Goal: Information Seeking & Learning: Learn about a topic

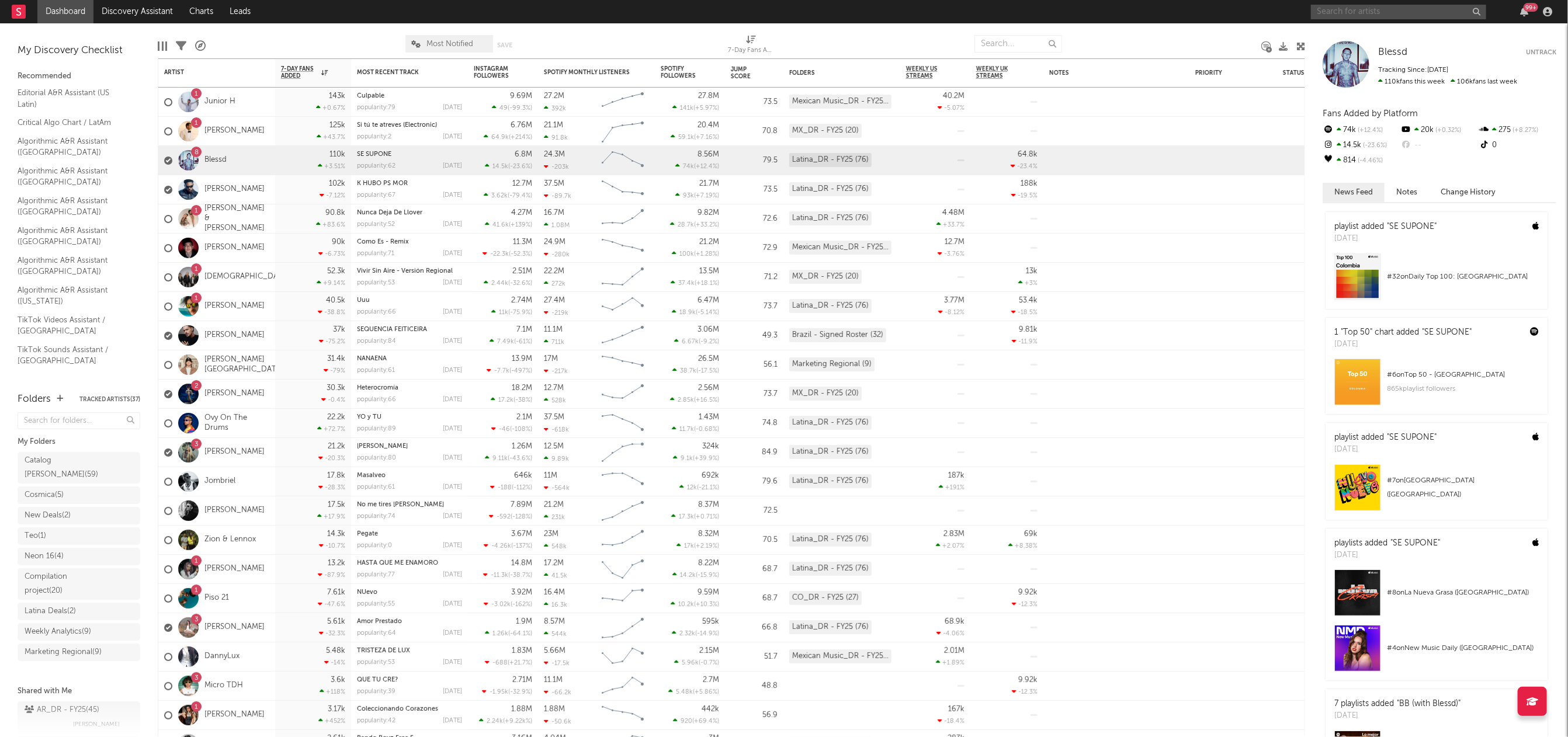
click at [1406, 5] on input "text" at bounding box center [1399, 12] width 175 height 15
click at [1343, 6] on input "fhop" at bounding box center [1399, 12] width 175 height 15
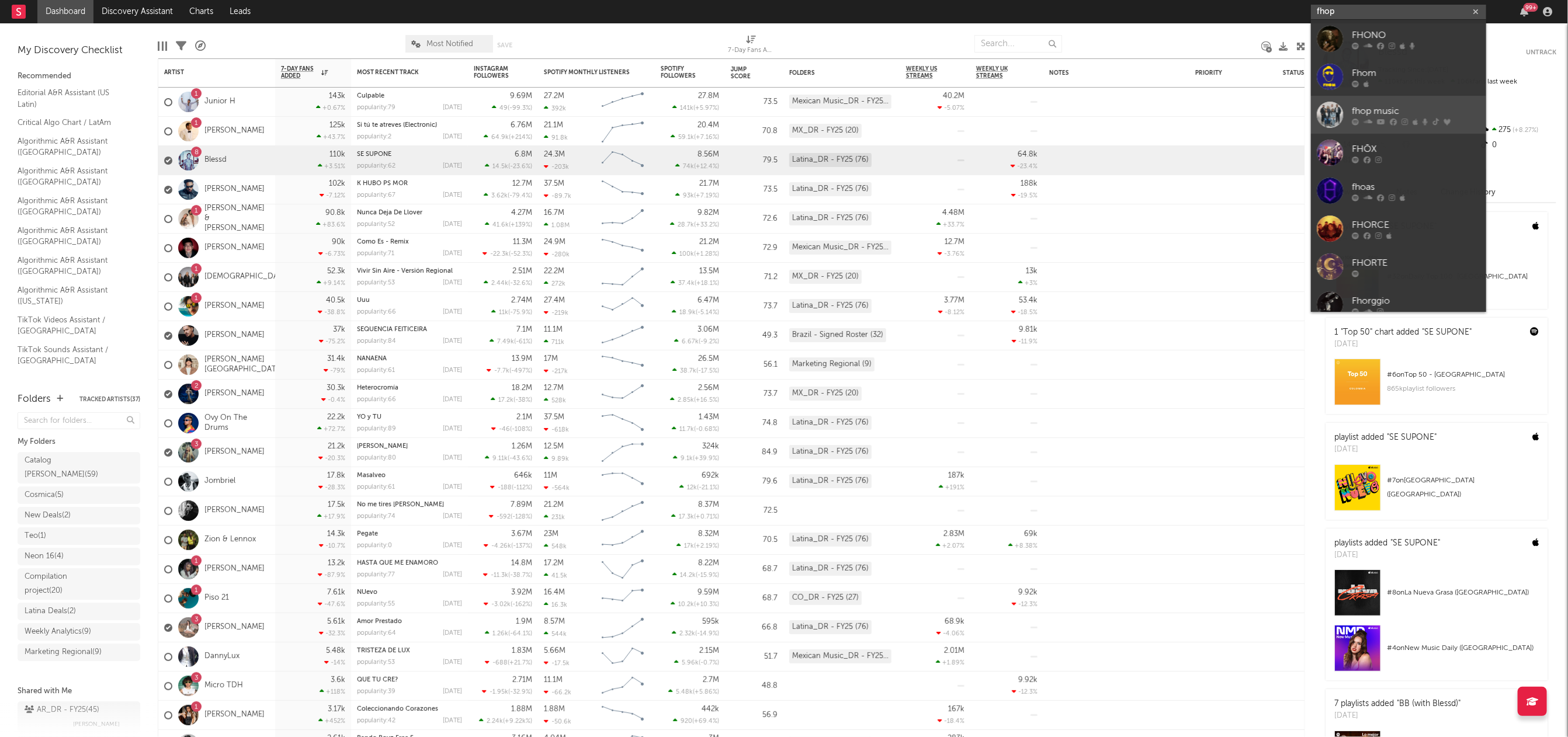
type input "fhop"
click at [1400, 110] on div "fhop music" at bounding box center [1416, 111] width 129 height 14
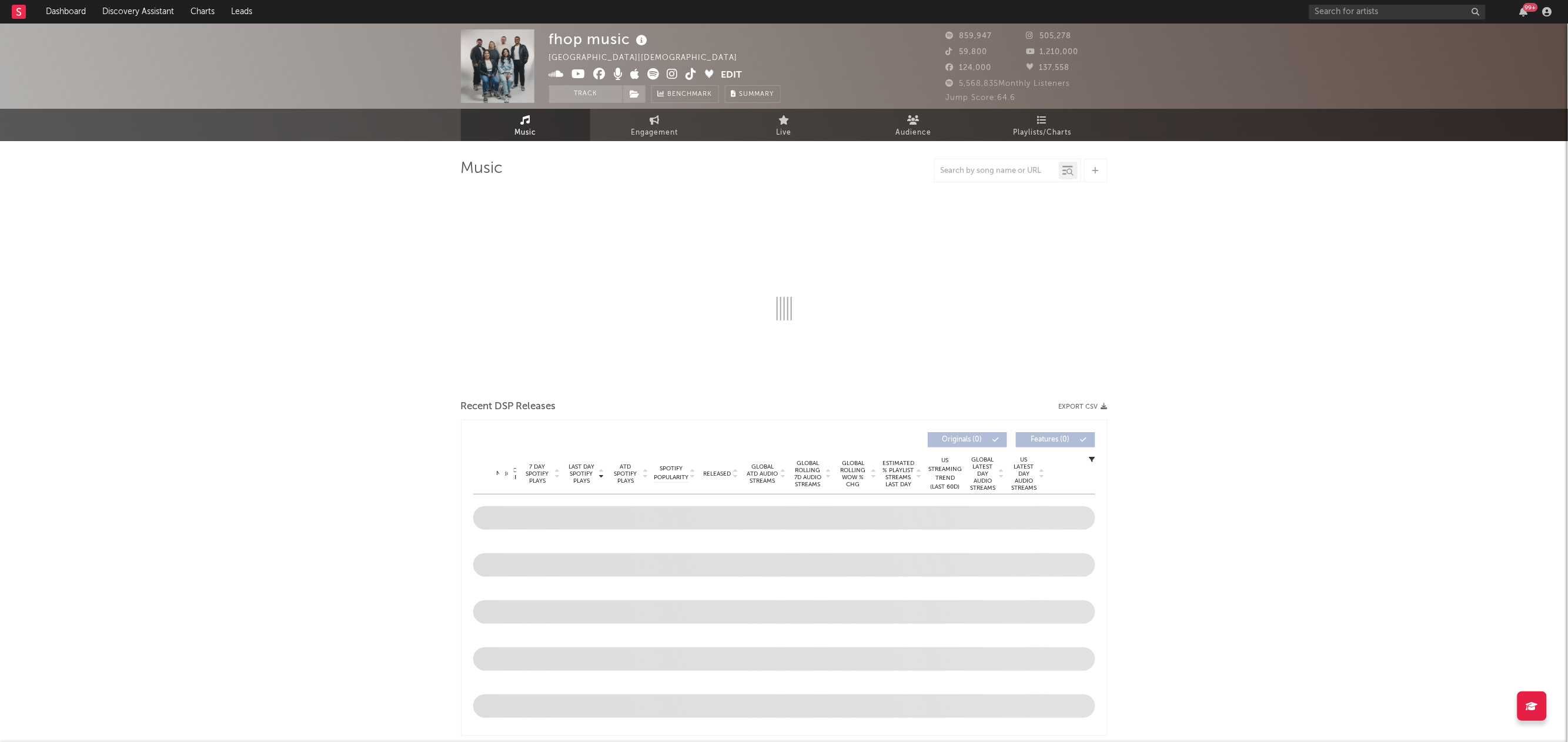
select select "6m"
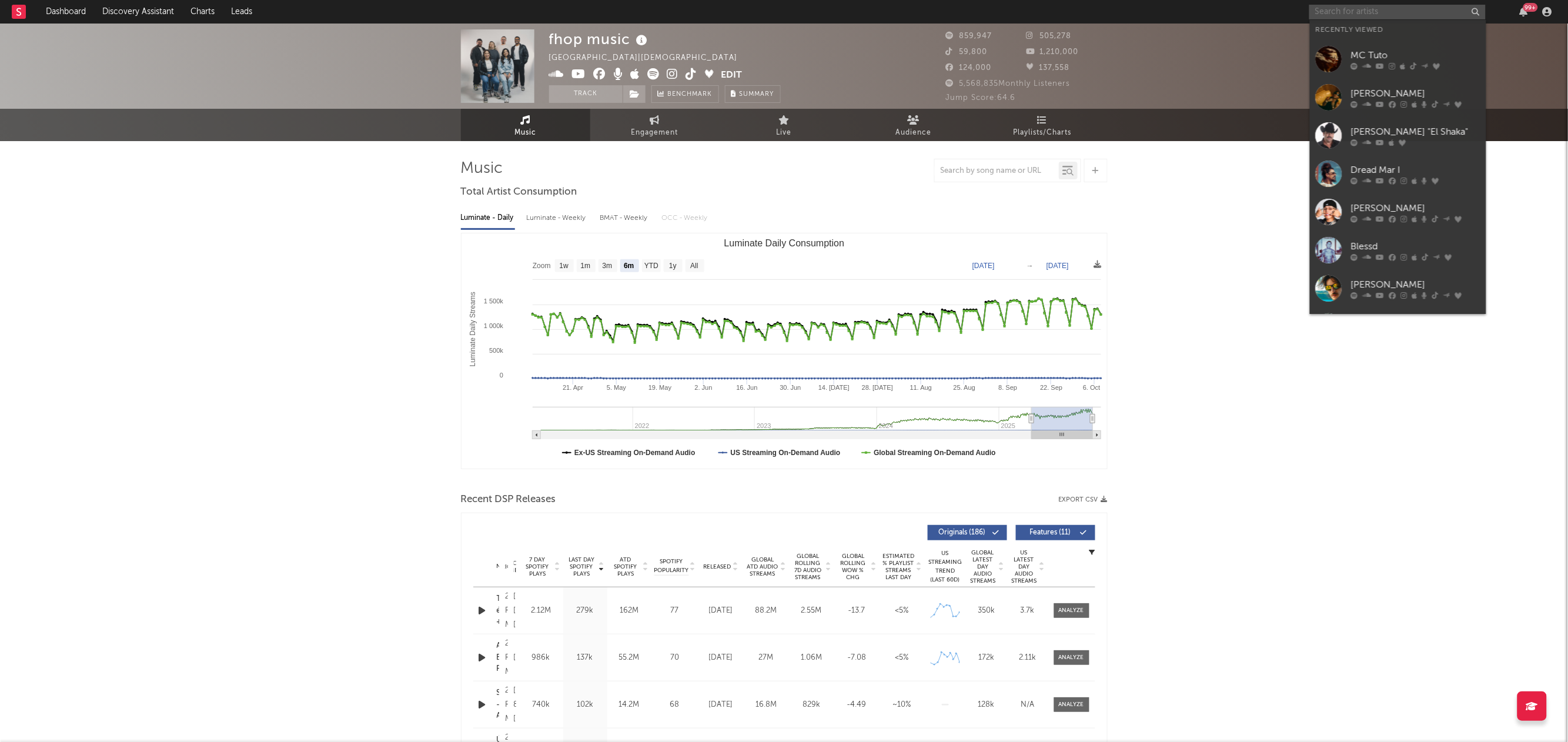
click at [1403, 13] on input "text" at bounding box center [1397, 12] width 176 height 15
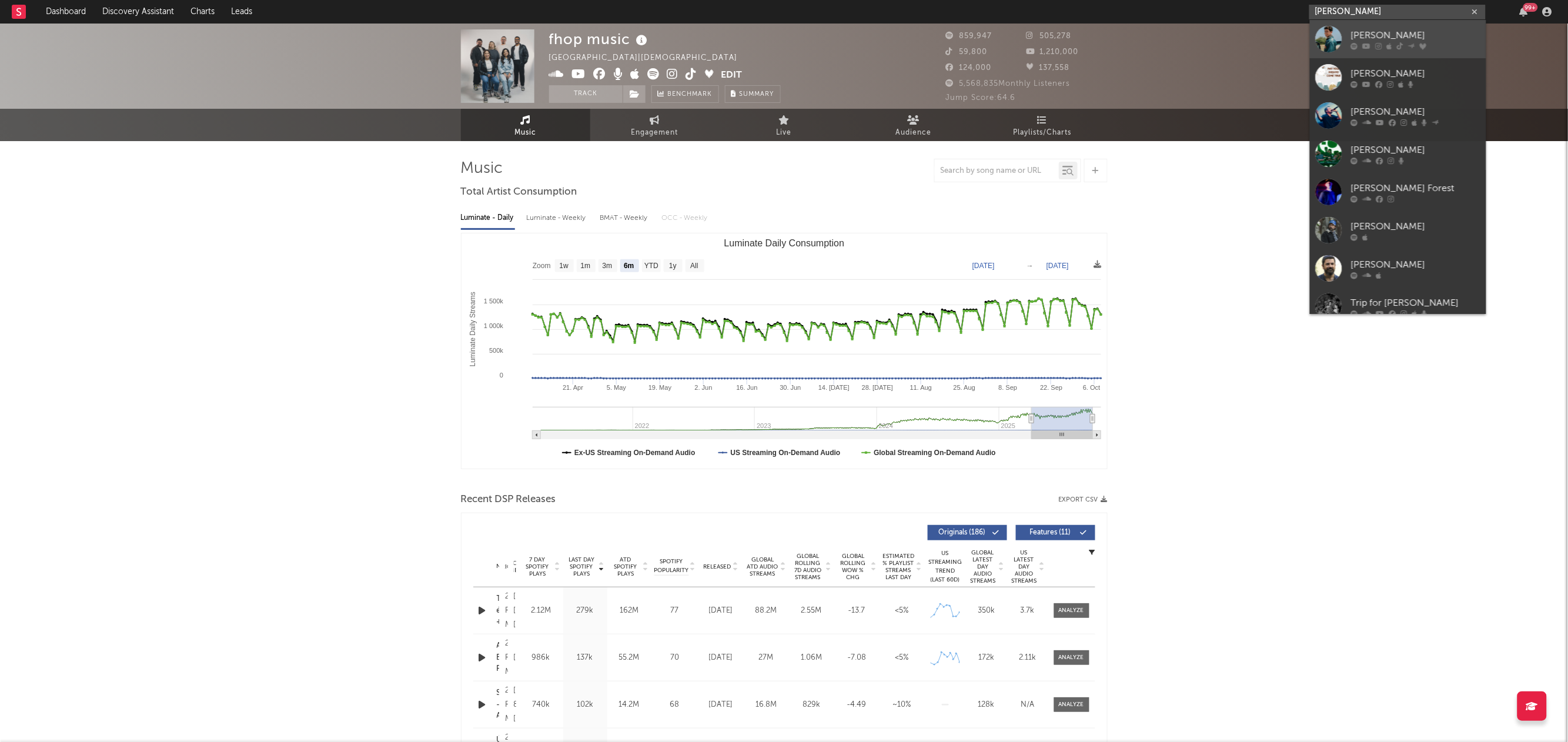
type input "[PERSON_NAME]"
click at [1398, 38] on div "[PERSON_NAME]" at bounding box center [1416, 35] width 129 height 14
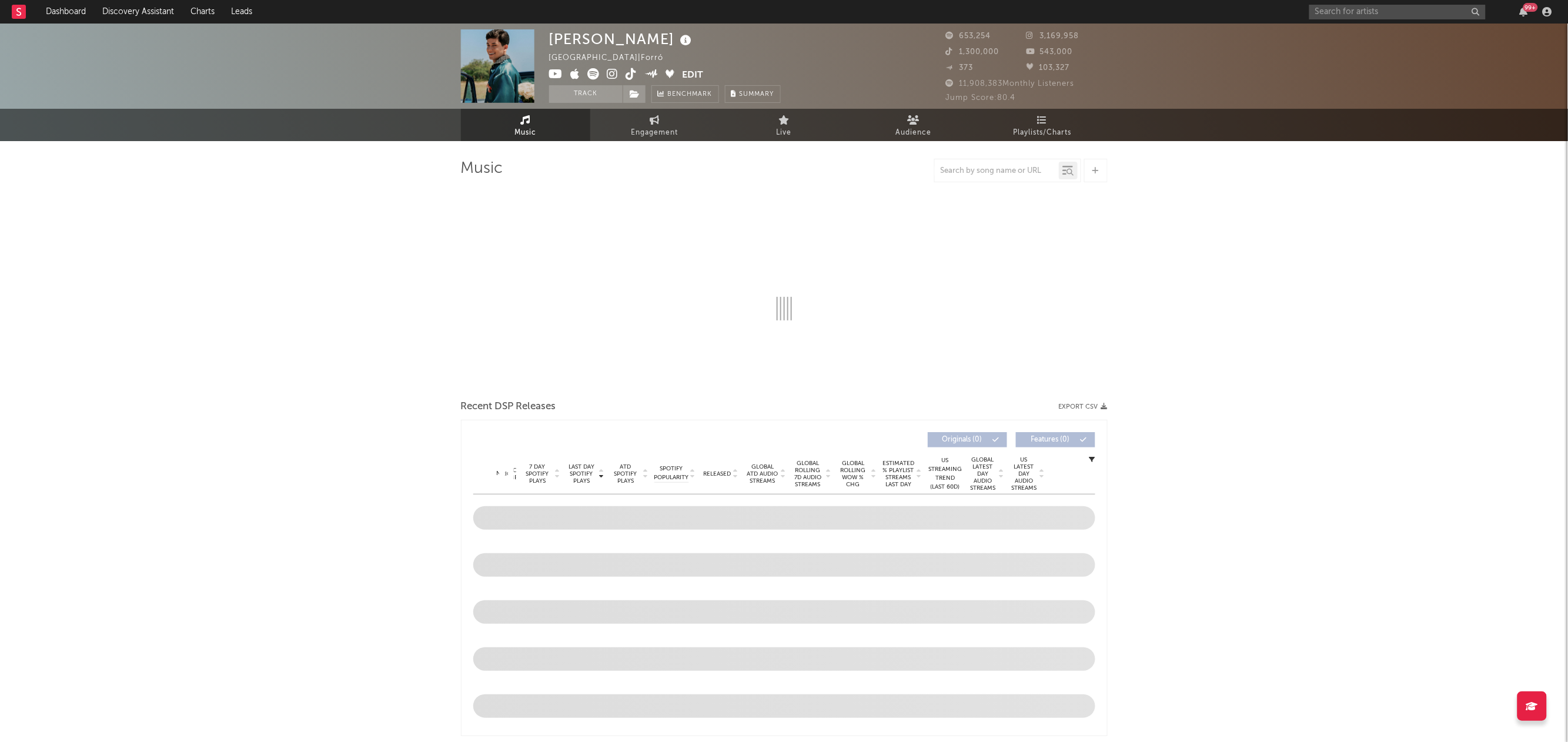
select select "6m"
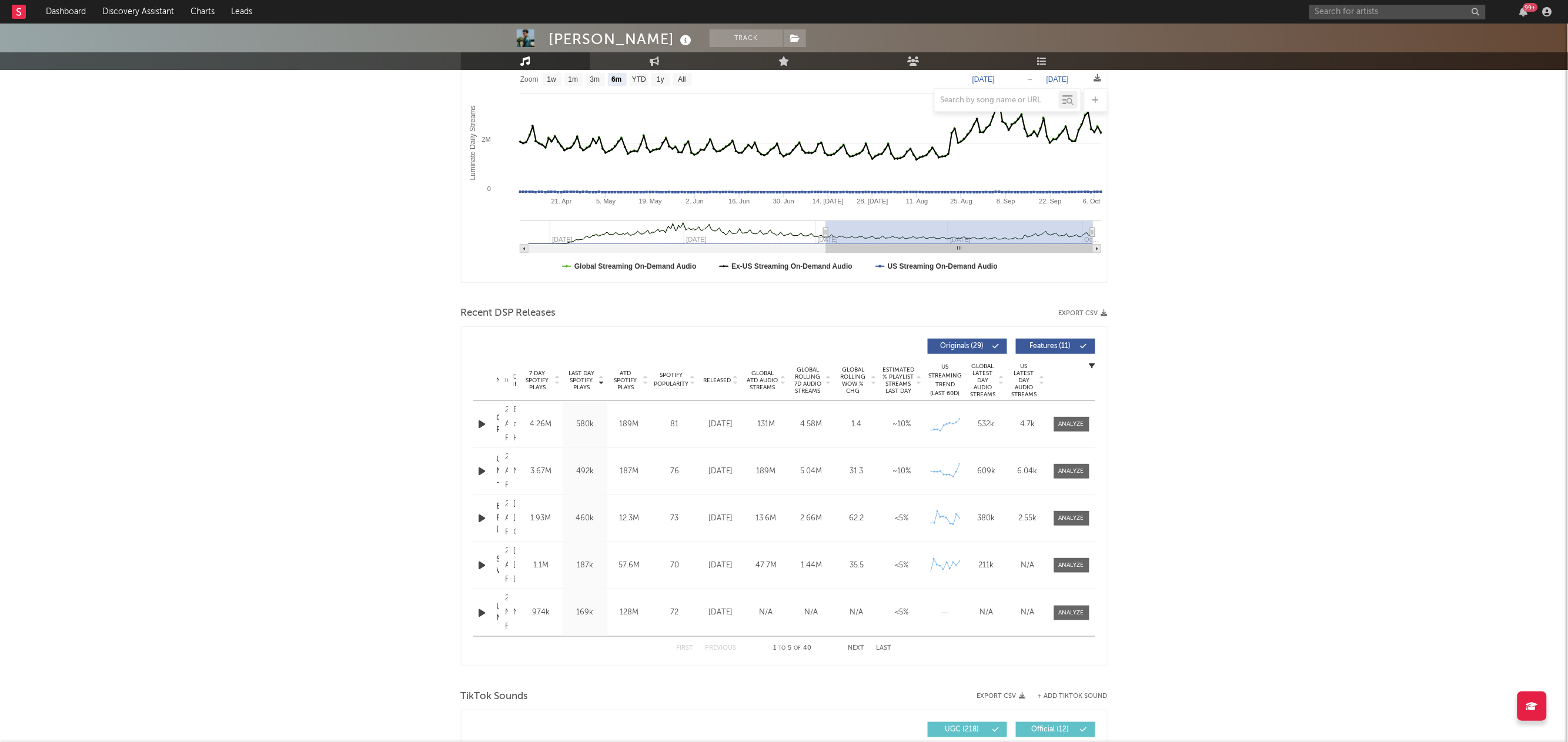
scroll to position [86, 0]
